Goal: Find specific page/section: Find specific page/section

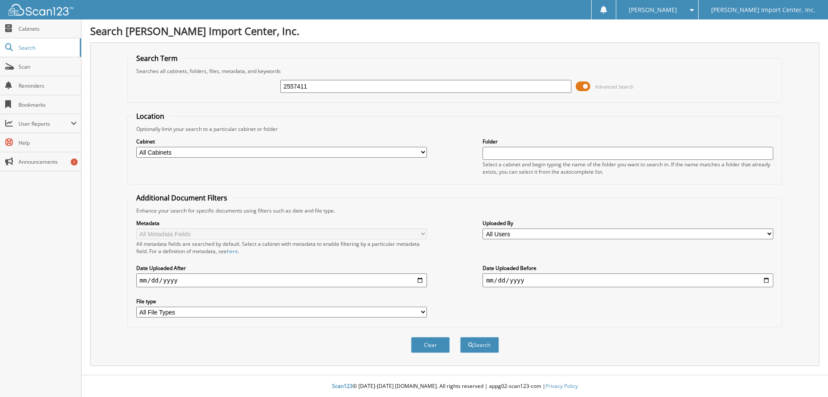
type input "2557411"
click at [460, 337] on button "Search" at bounding box center [479, 345] width 39 height 16
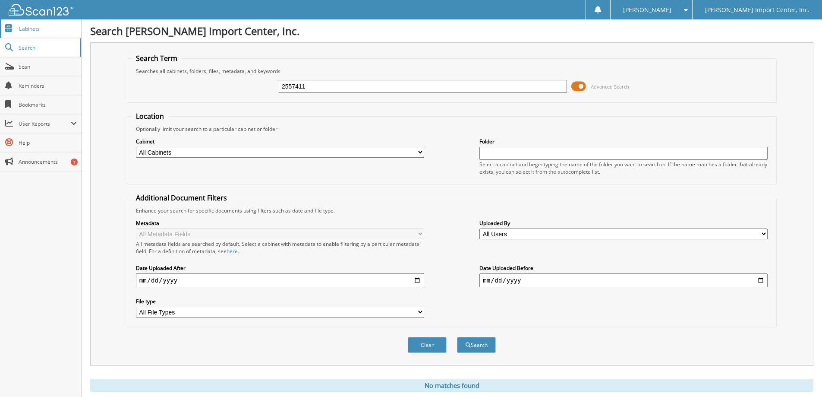
click at [38, 28] on span "Cabinets" at bounding box center [48, 28] width 58 height 7
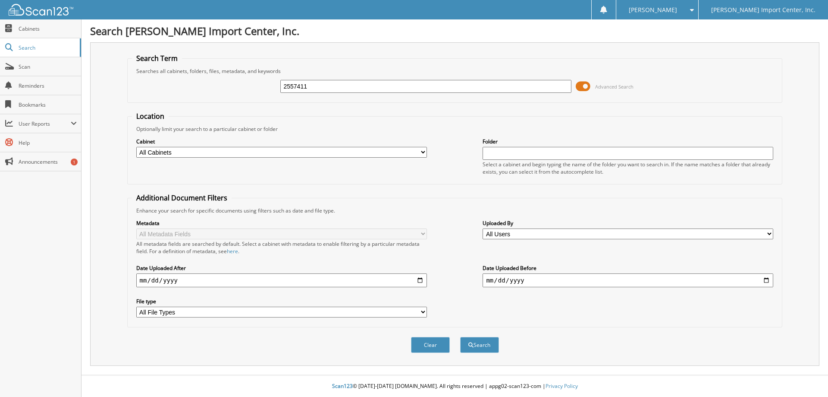
type input "2557411"
click at [460, 337] on button "Search" at bounding box center [479, 345] width 39 height 16
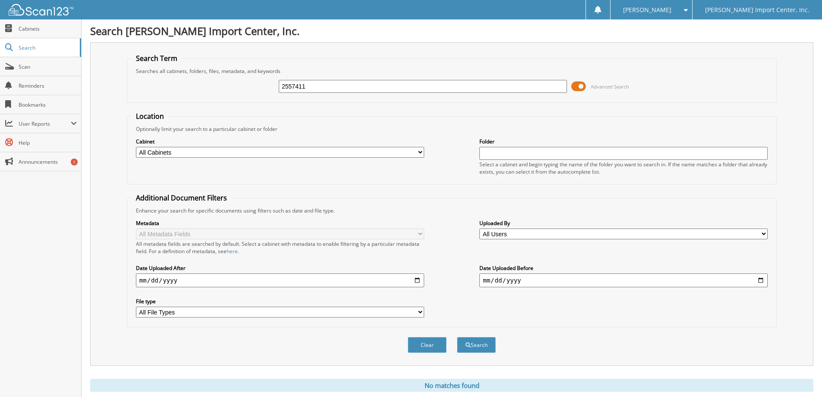
scroll to position [25, 0]
